Goal: Information Seeking & Learning: Learn about a topic

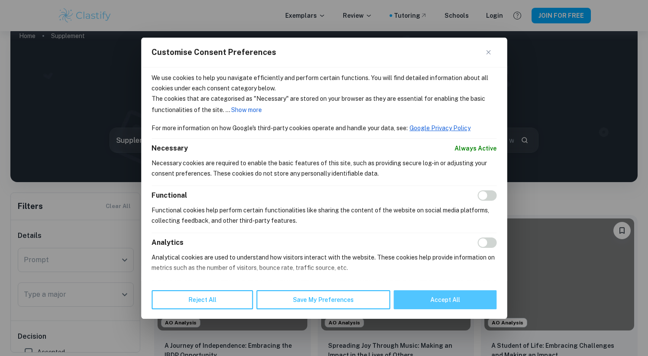
click at [440, 296] on button "Accept All" at bounding box center [445, 300] width 103 height 19
checkbox input "true"
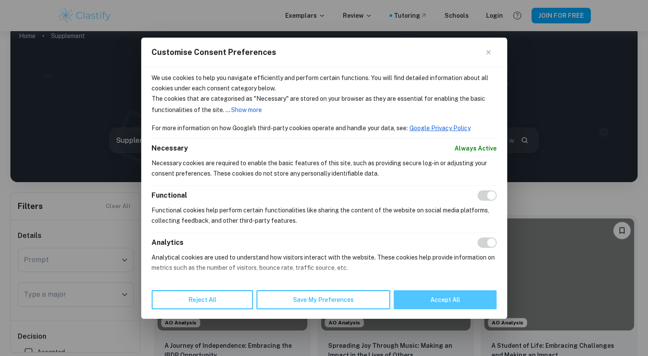
checkbox input "true"
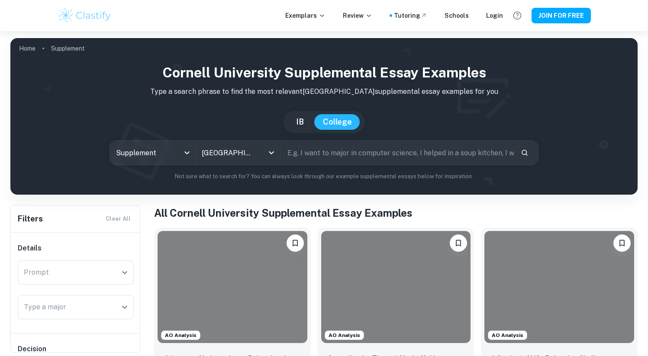
click at [313, 158] on input "text" at bounding box center [397, 153] width 233 height 24
type input "c"
type input "community"
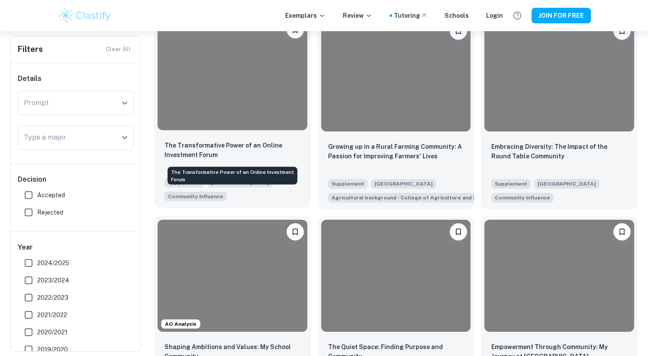
scroll to position [615, 0]
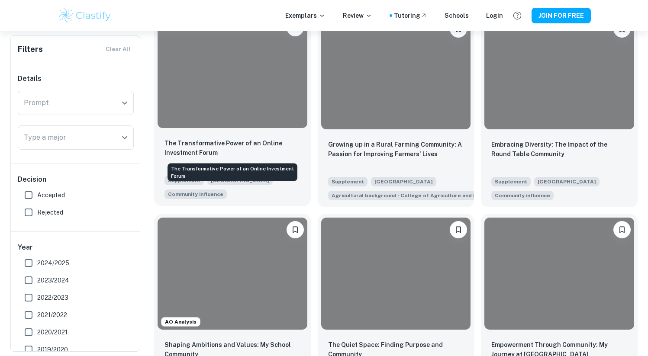
click at [240, 141] on p "The Transformative Power of an Online Investment Forum" at bounding box center [233, 148] width 136 height 19
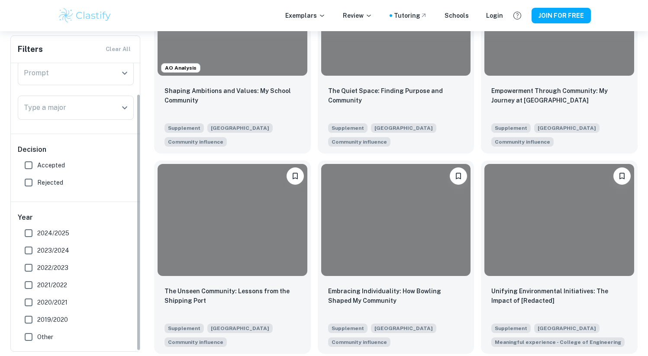
scroll to position [35, 0]
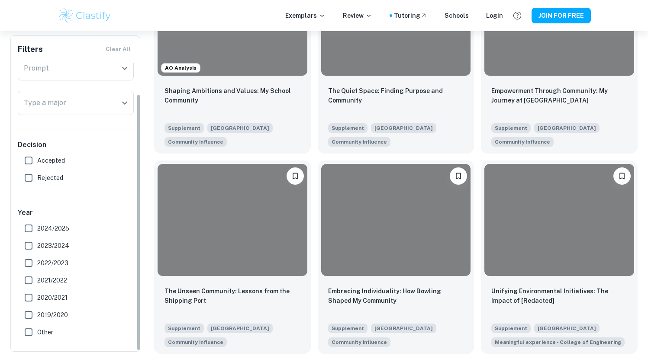
click at [38, 161] on span "Accepted" at bounding box center [51, 161] width 28 height 10
click at [37, 161] on input "Accepted" at bounding box center [28, 160] width 17 height 17
checkbox input "true"
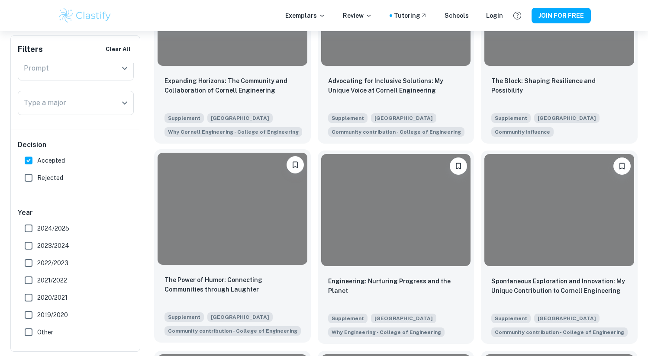
scroll to position [1568, 0]
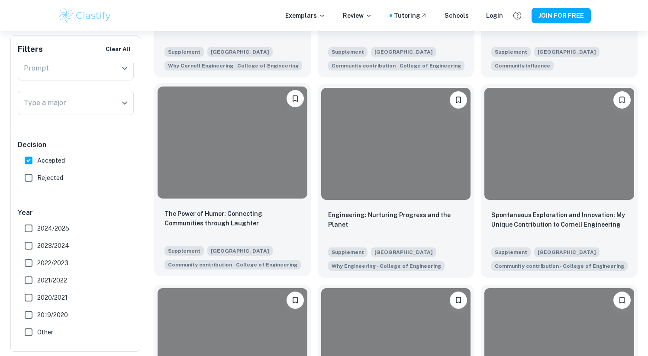
click at [301, 173] on div at bounding box center [233, 143] width 150 height 112
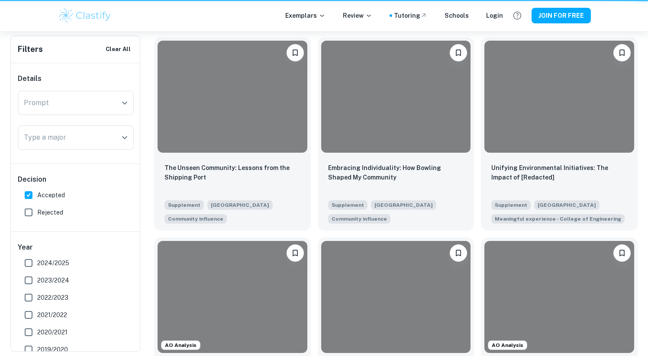
scroll to position [1568, 0]
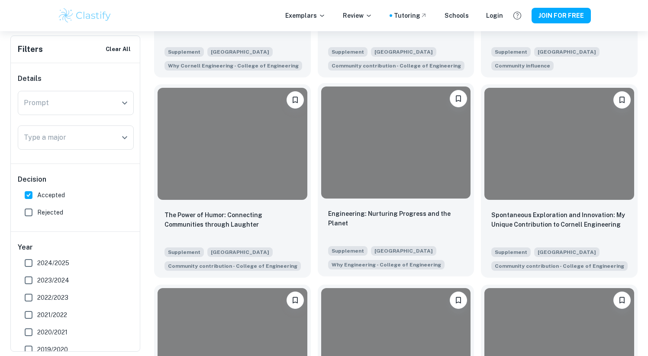
click at [368, 226] on div "Engineering: Nurturing Progress and the Planet" at bounding box center [396, 223] width 136 height 29
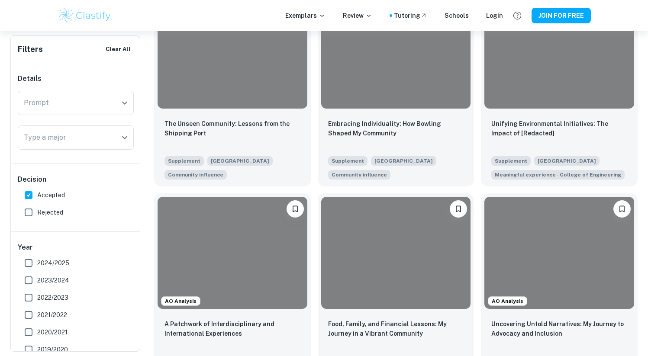
scroll to position [1057, 0]
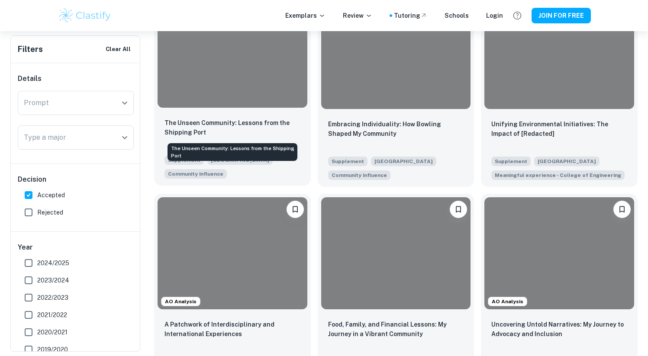
click at [220, 135] on p "The Unseen Community: Lessons from the Shipping Port" at bounding box center [233, 127] width 136 height 19
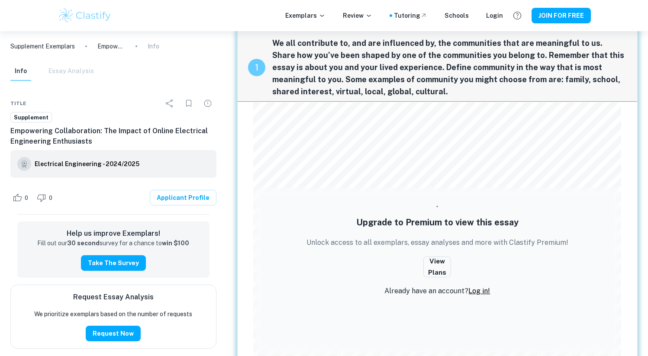
scroll to position [16, 0]
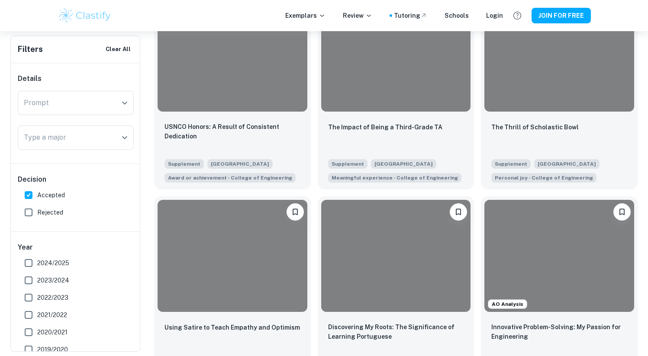
scroll to position [5618, 0]
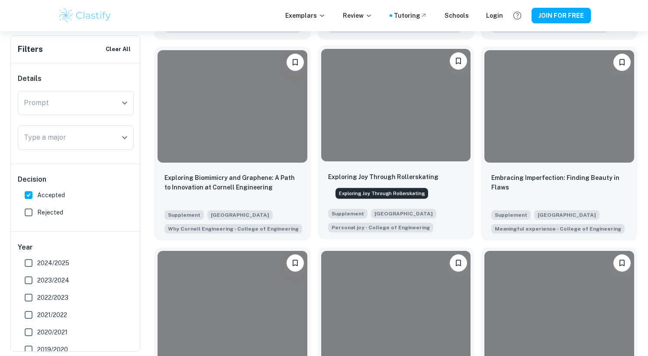
click at [413, 178] on p "Exploring Joy Through Rollerskating" at bounding box center [383, 177] width 110 height 10
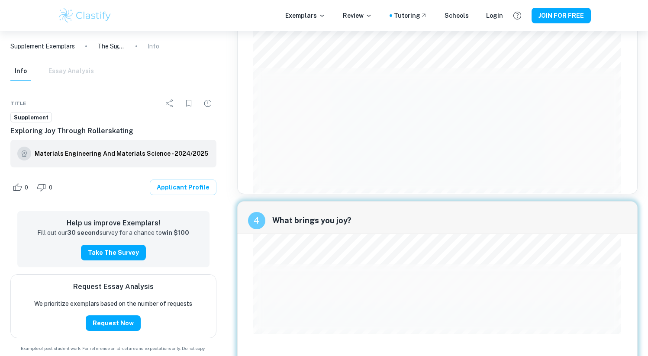
scroll to position [810, 0]
